Goal: Navigation & Orientation: Find specific page/section

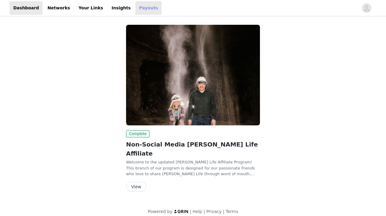
click at [135, 8] on link "Payouts" at bounding box center [148, 8] width 26 height 14
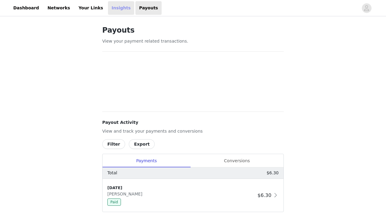
click at [114, 8] on link "Insights" at bounding box center [121, 8] width 26 height 14
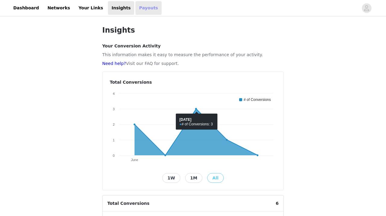
click at [137, 11] on link "Payouts" at bounding box center [148, 8] width 26 height 14
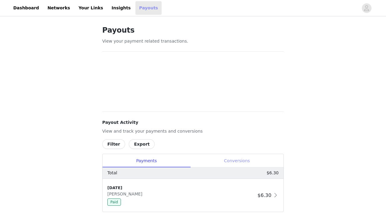
scroll to position [36, 0]
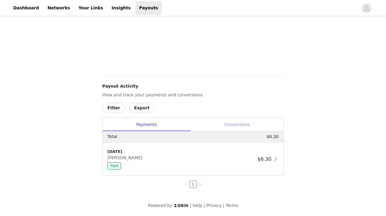
click at [232, 125] on div "Conversions" at bounding box center [236, 125] width 93 height 14
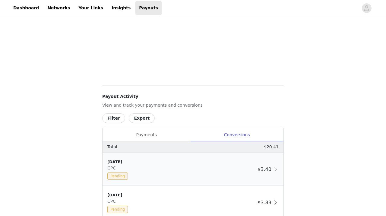
scroll to position [157, 0]
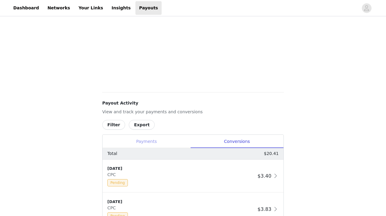
click at [125, 145] on div "Payments" at bounding box center [146, 141] width 88 height 14
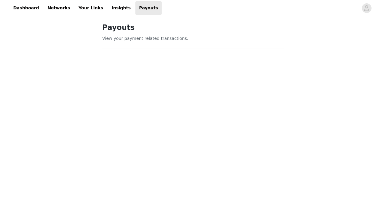
scroll to position [0, 0]
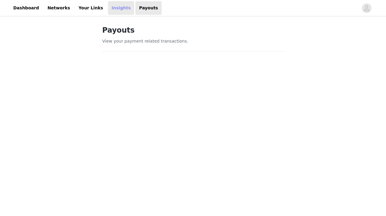
click at [108, 11] on link "Insights" at bounding box center [121, 8] width 26 height 14
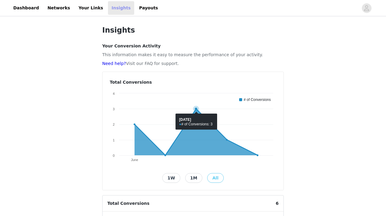
click at [203, 93] on rect at bounding box center [193, 127] width 166 height 75
